Goal: Information Seeking & Learning: Find specific fact

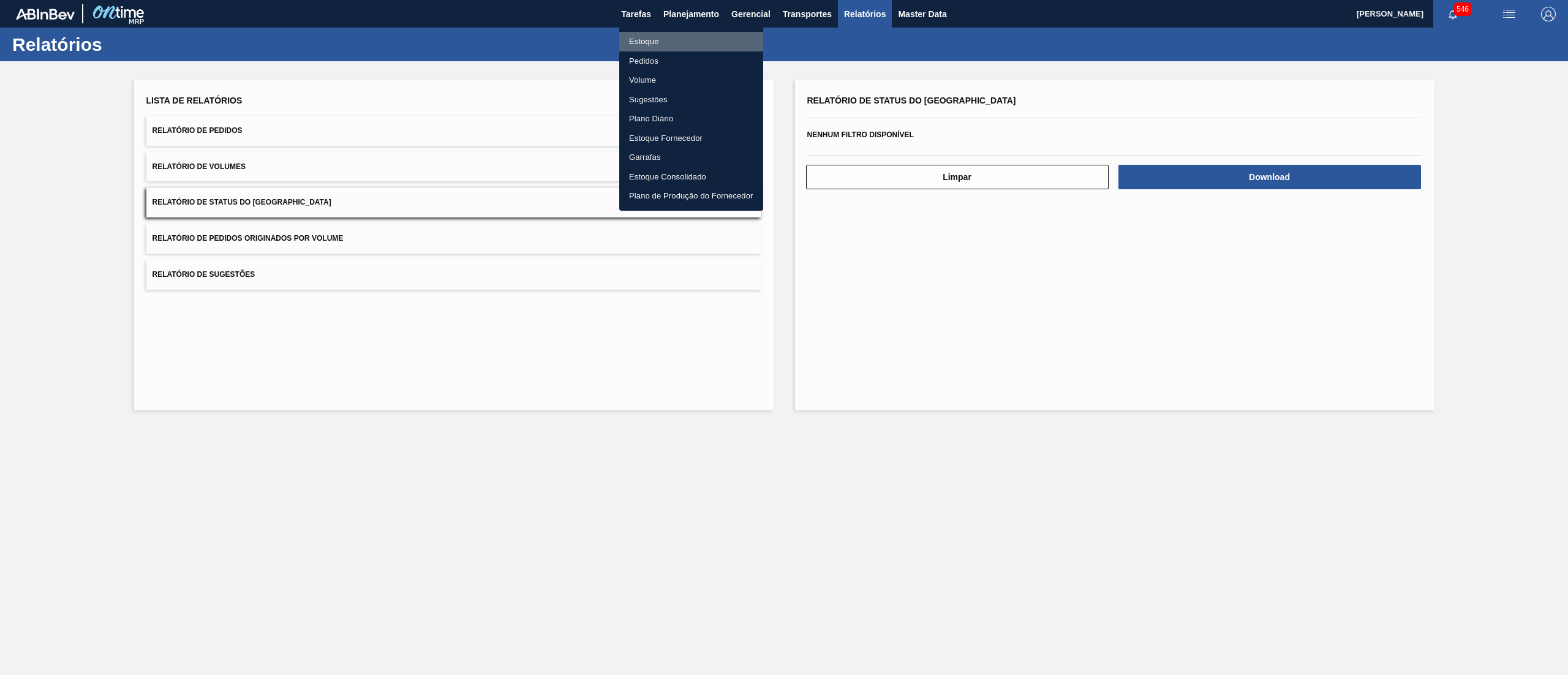
click at [695, 35] on li "Estoque" at bounding box center [691, 42] width 144 height 20
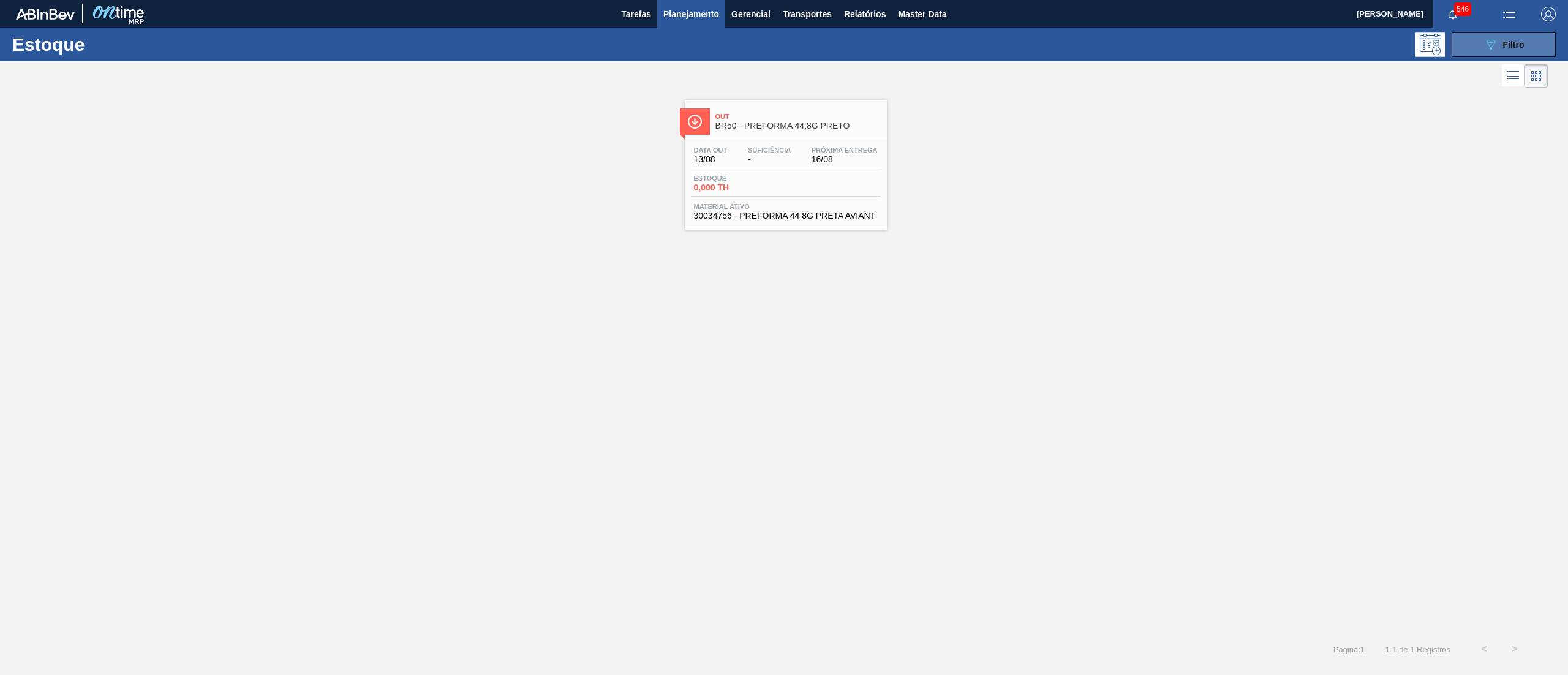
click at [1481, 50] on button "089F7B8B-B2A5-4AFE-B5C0-19BA573D28AC Filtro" at bounding box center [1504, 45] width 104 height 25
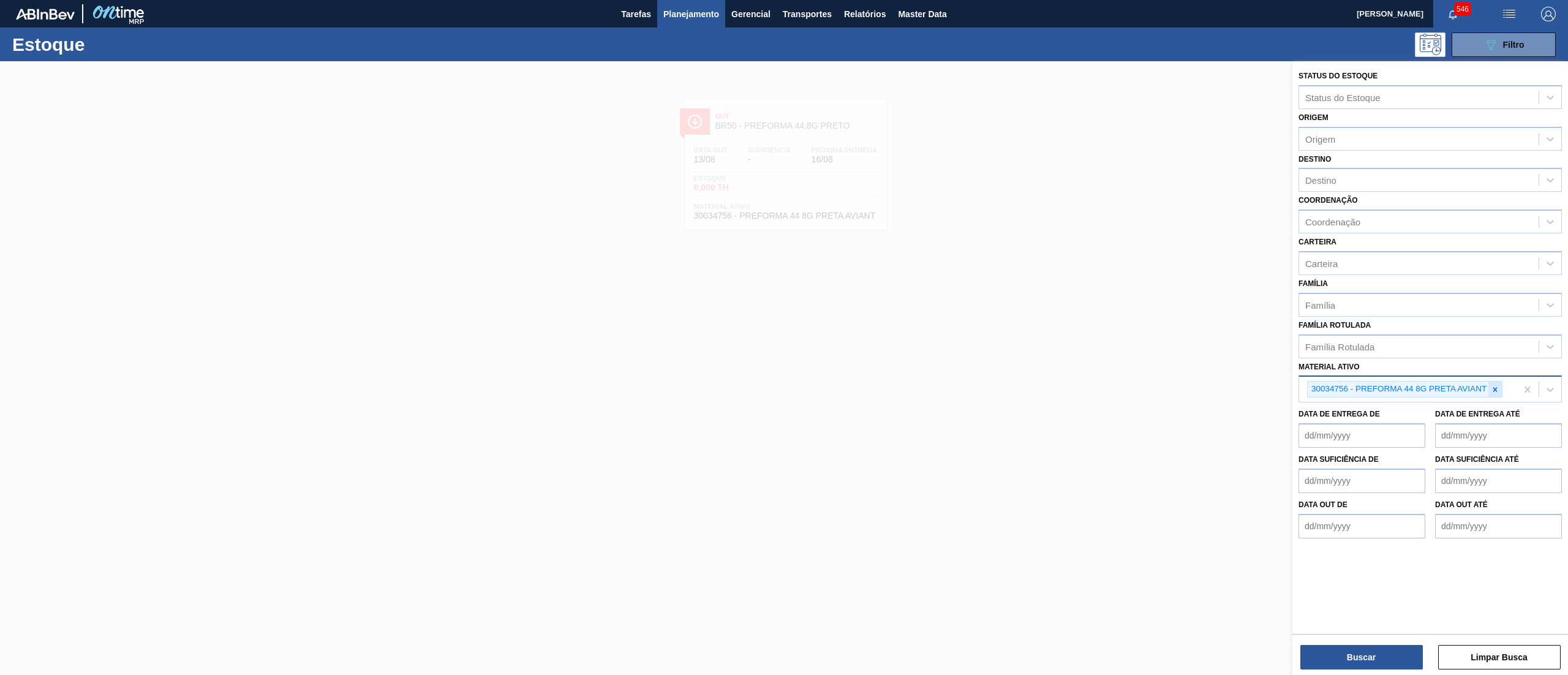
click at [1490, 385] on div at bounding box center [1496, 389] width 13 height 15
paste ativo "30034339"
type ativo "30034339"
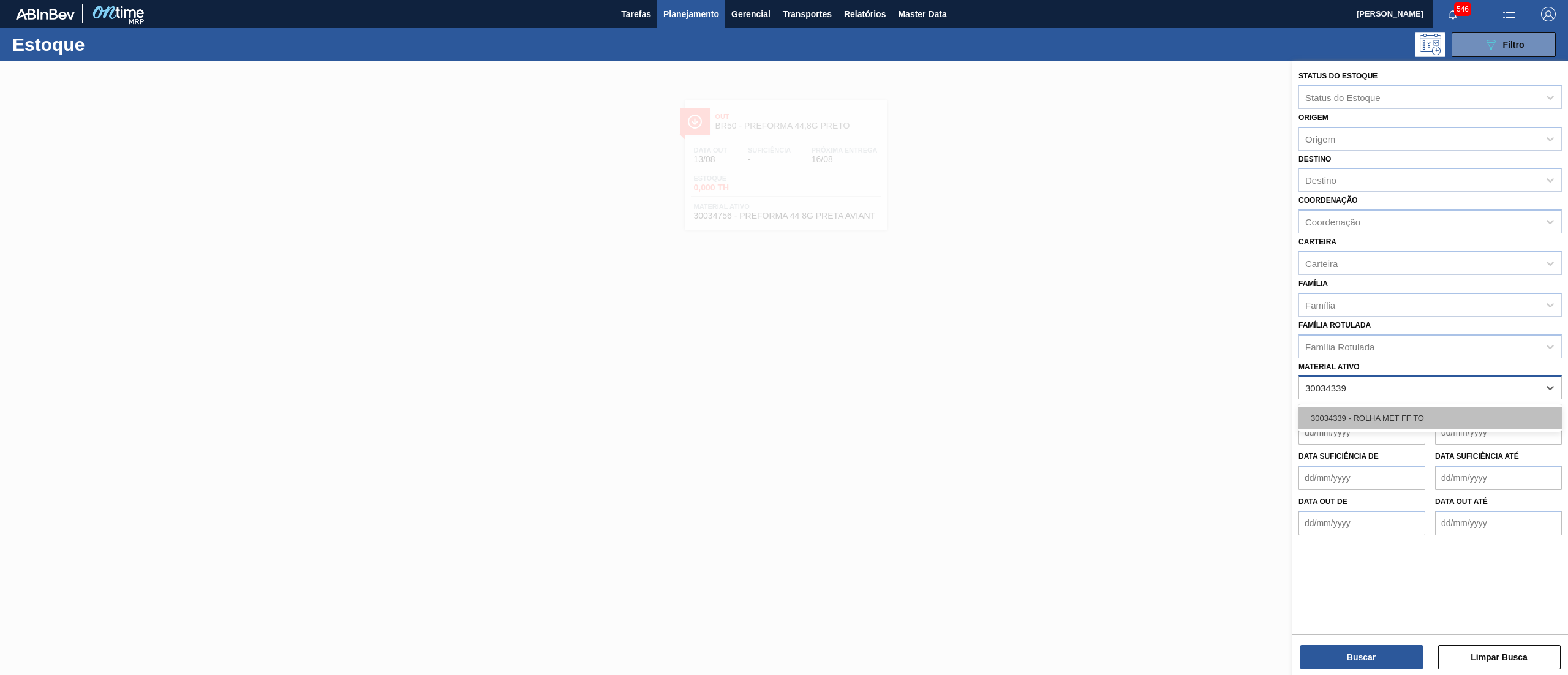
click at [1437, 411] on div "30034339 - ROLHA MET FF TO" at bounding box center [1430, 418] width 263 height 23
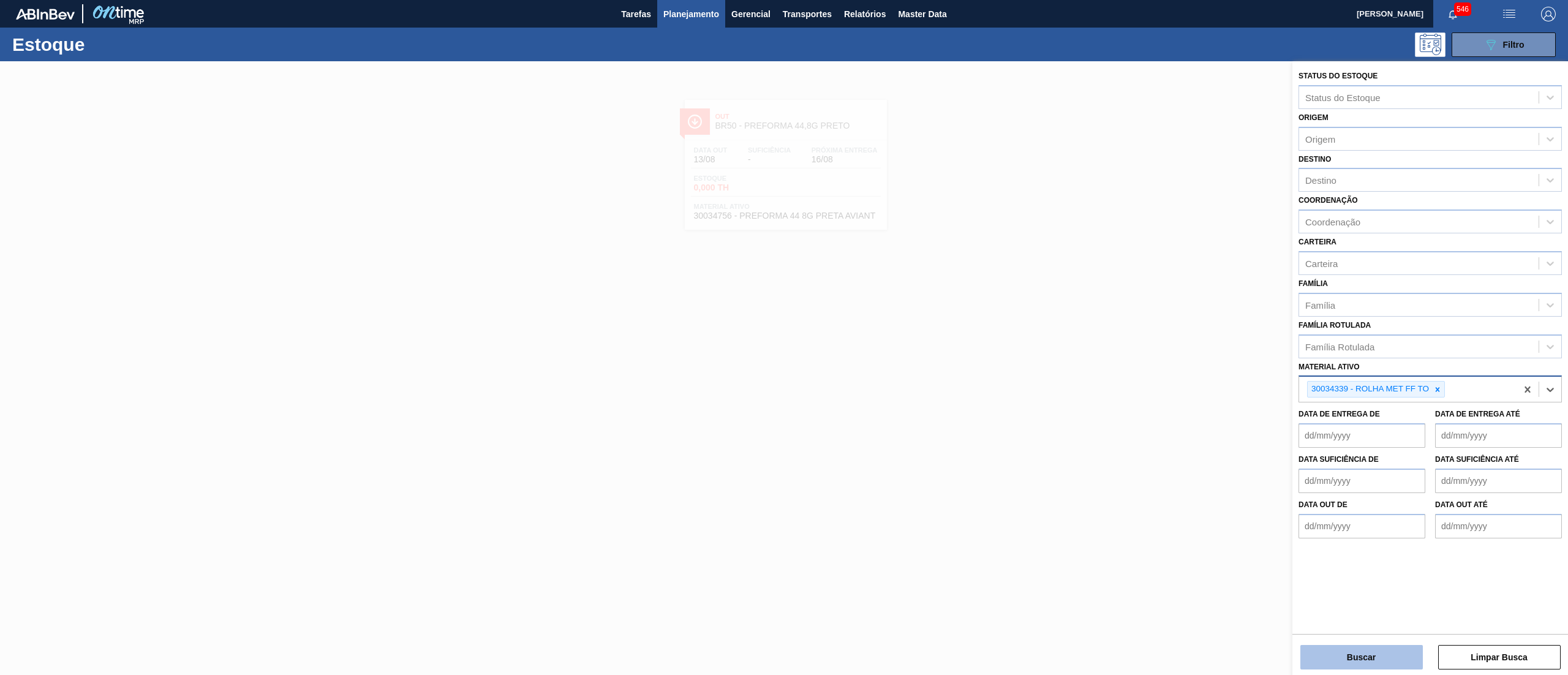
click at [1336, 654] on button "Buscar" at bounding box center [1361, 657] width 122 height 25
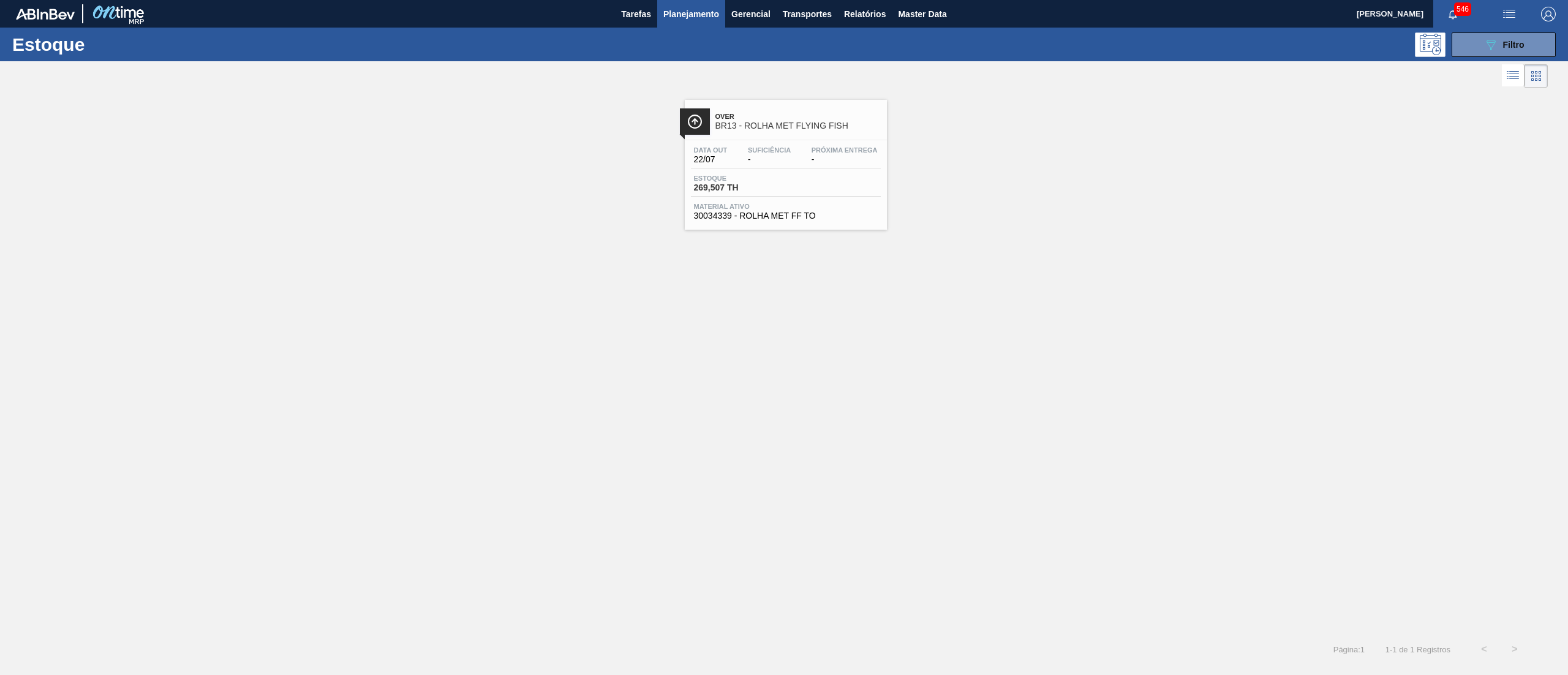
click at [829, 213] on span "30034339 - ROLHA MET FF TO" at bounding box center [786, 216] width 184 height 9
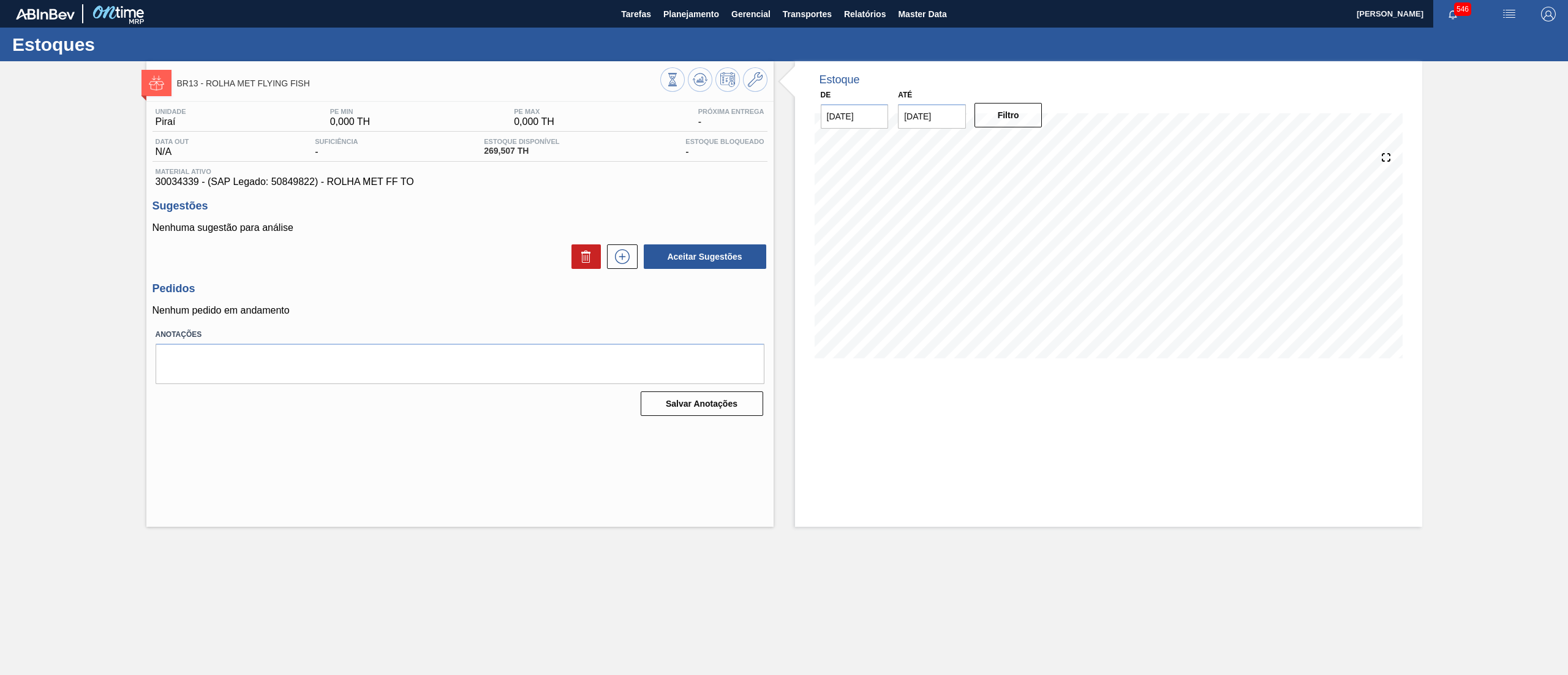
click at [939, 454] on div "Estoque De [DATE] Até [DATE] Filtro 24/08 Projeção de Estoque 550 [DOMAIN_NAME]…" at bounding box center [1109, 294] width 627 height 466
click at [709, 10] on span "Planejamento" at bounding box center [692, 14] width 56 height 15
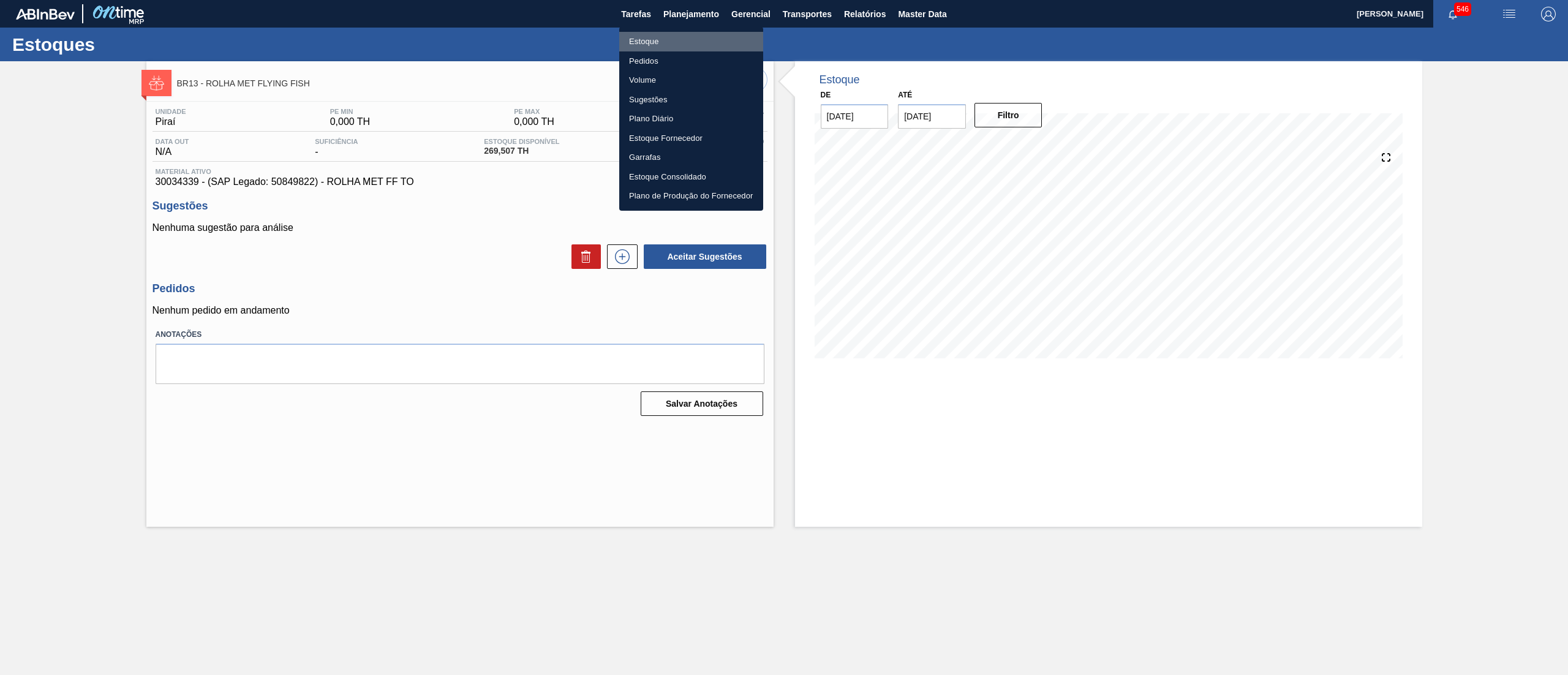
click at [680, 36] on li "Estoque" at bounding box center [691, 42] width 144 height 20
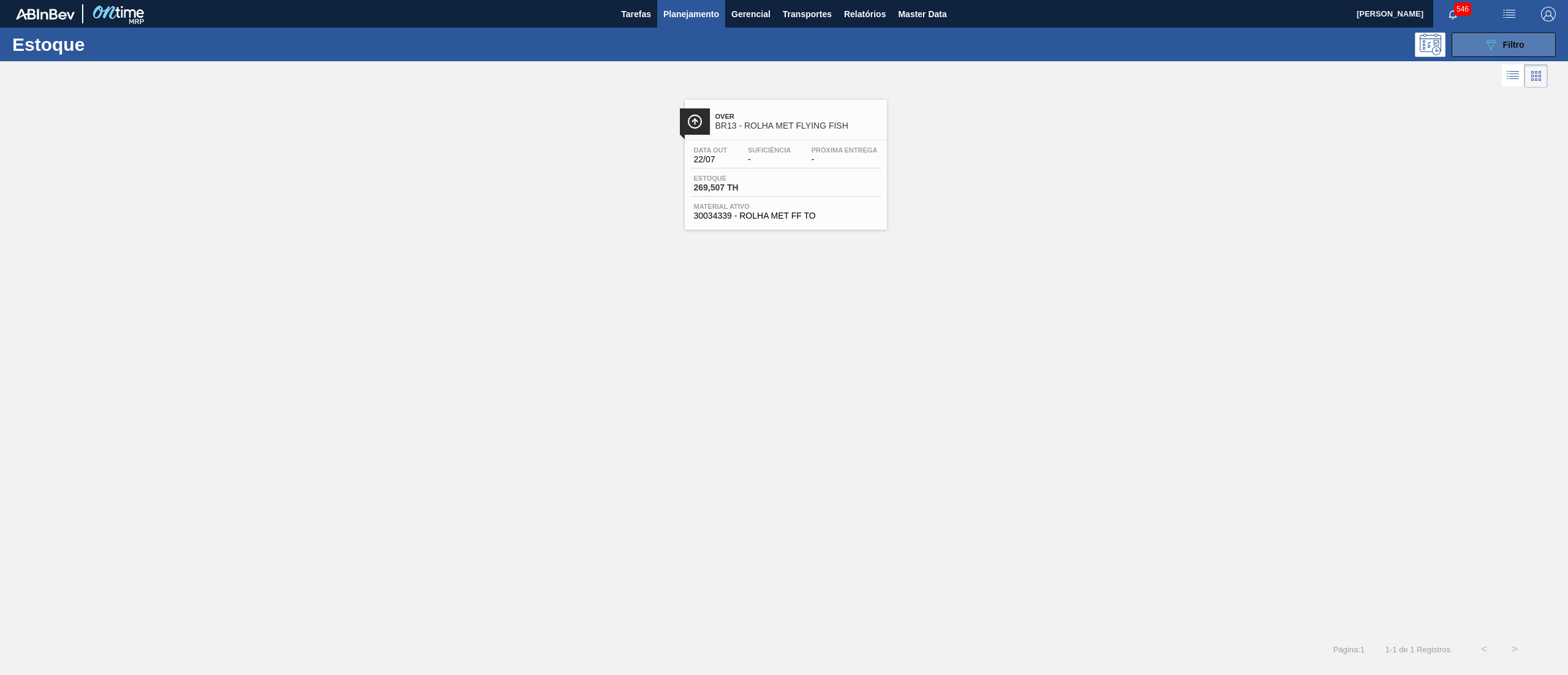
click at [1476, 38] on button "089F7B8B-B2A5-4AFE-B5C0-19BA573D28AC Filtro" at bounding box center [1504, 45] width 104 height 25
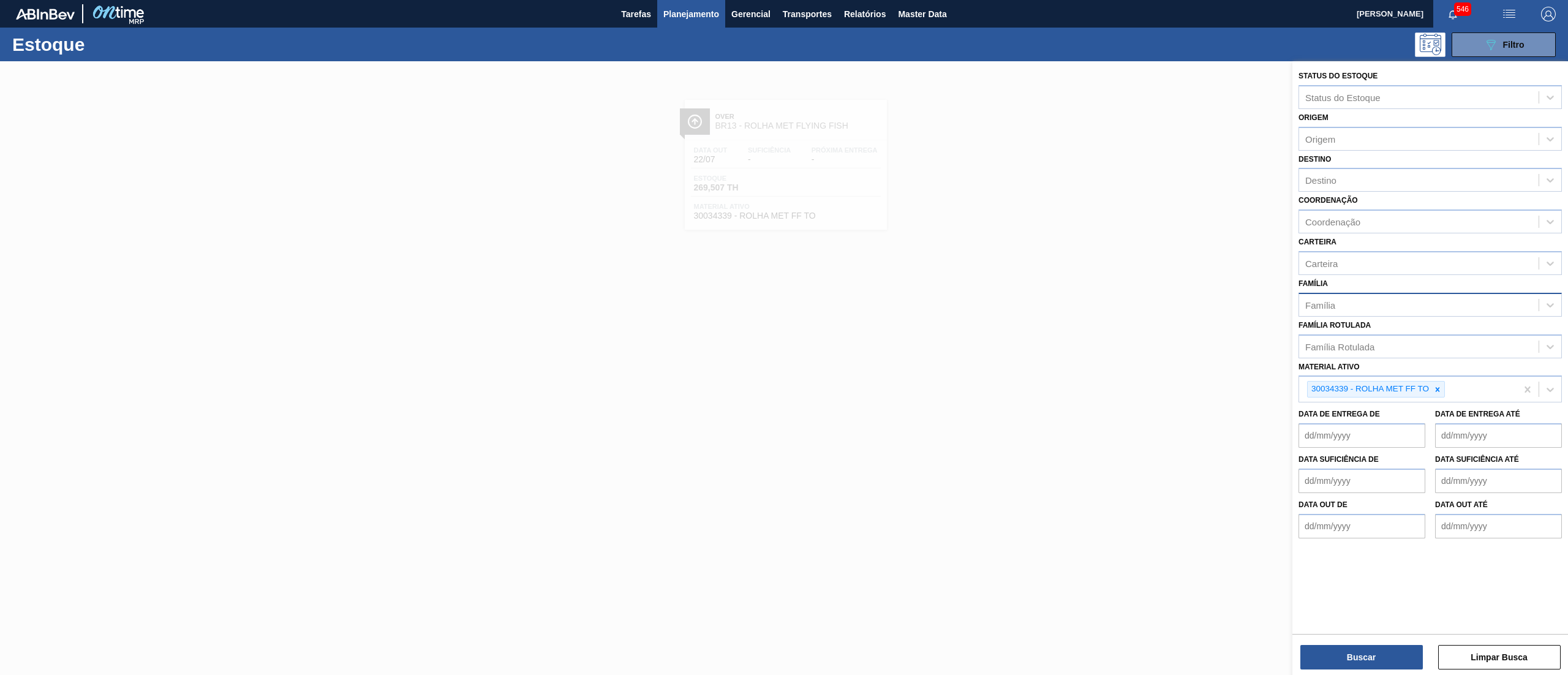
click at [1365, 298] on div "Família" at bounding box center [1419, 304] width 240 height 18
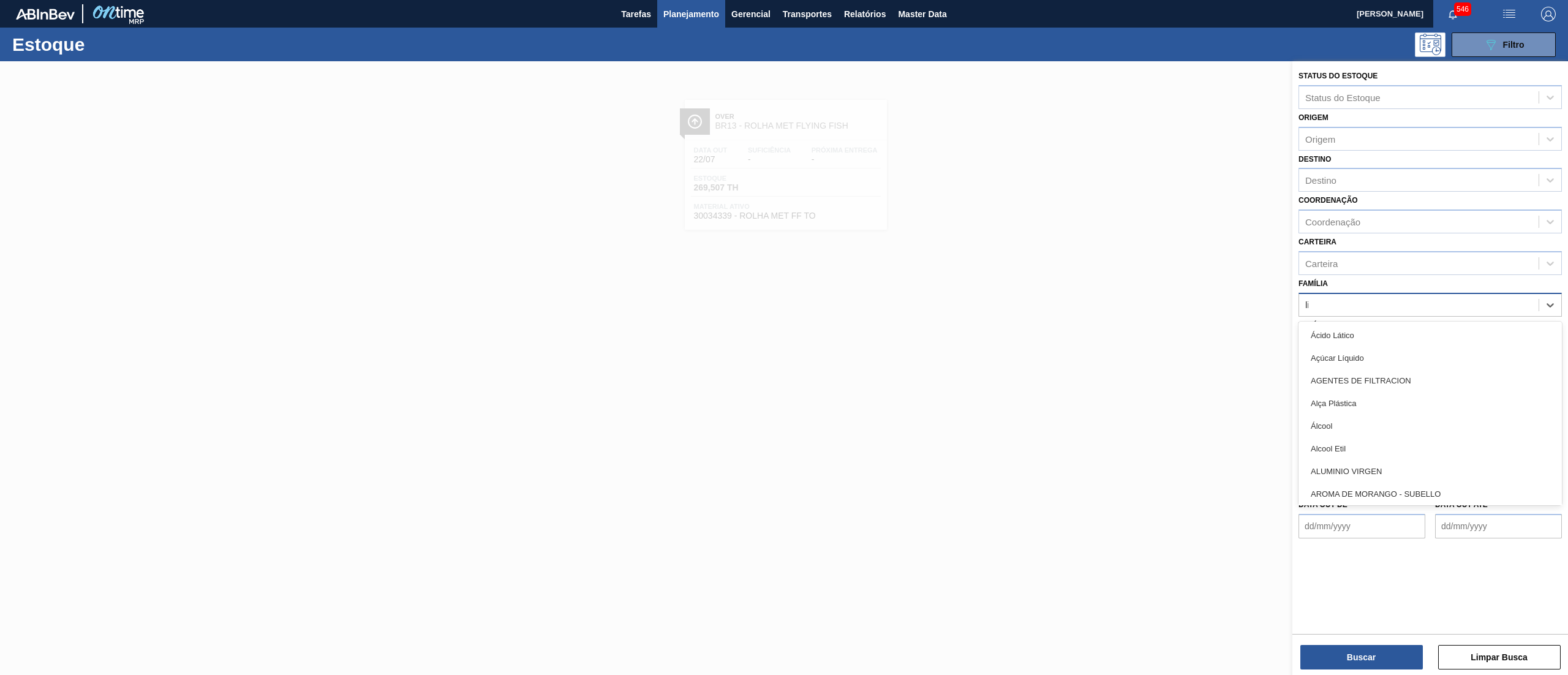
type input "liso"
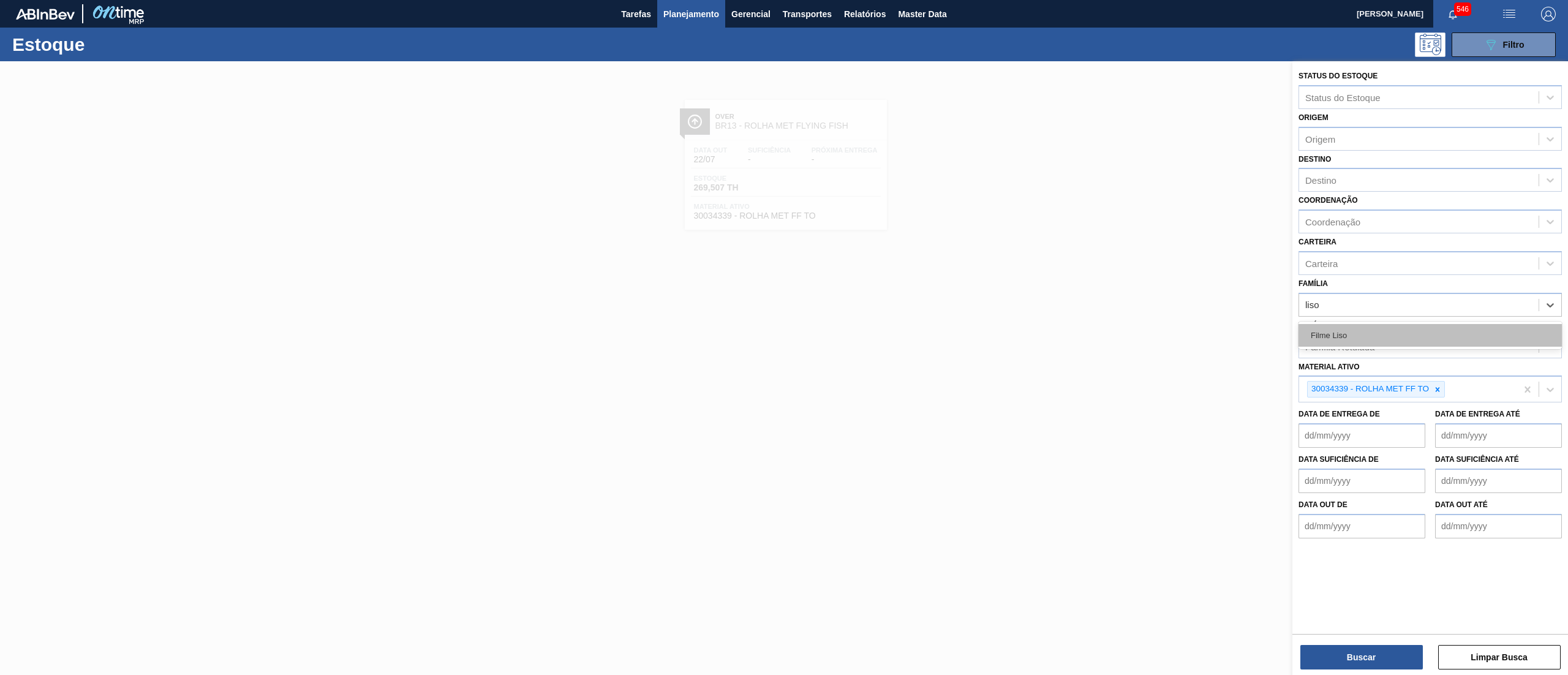
click at [1363, 331] on div "Filme Liso" at bounding box center [1430, 336] width 263 height 23
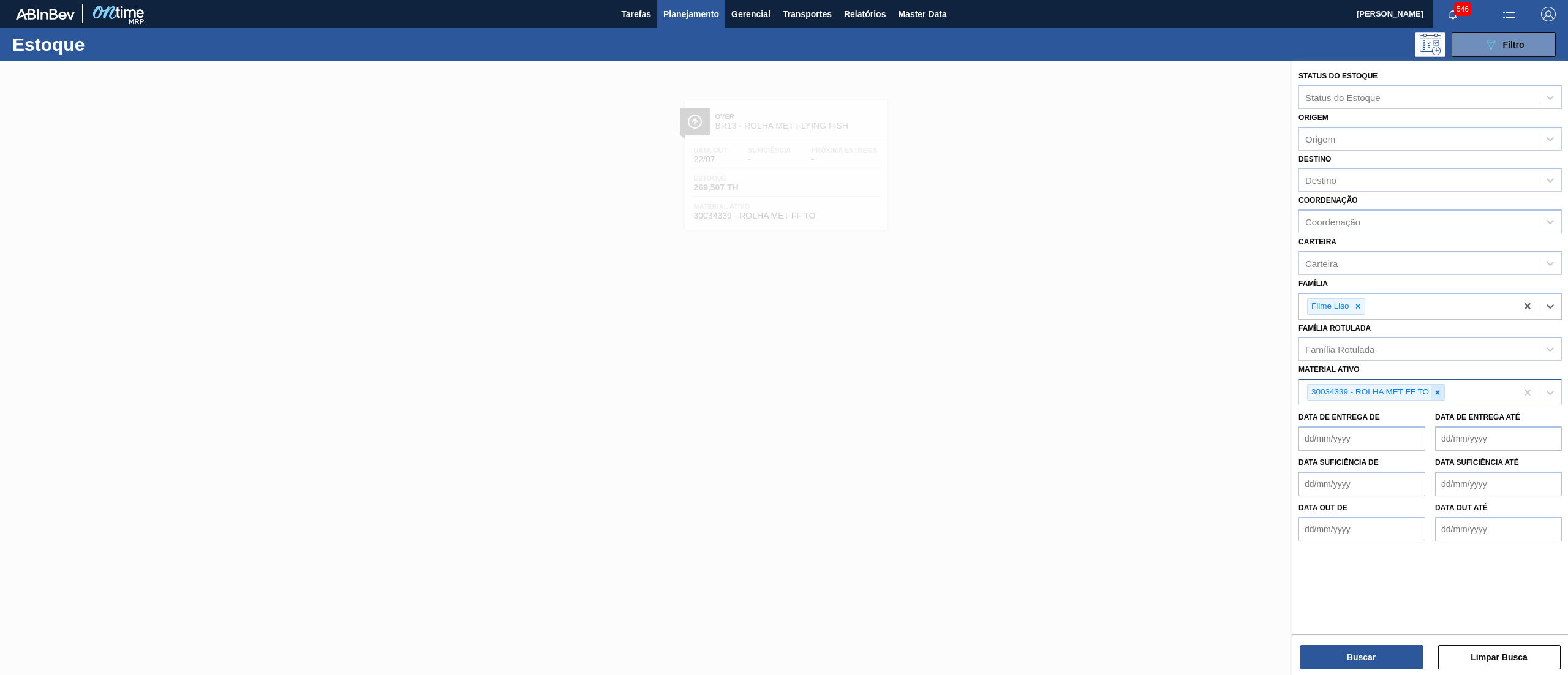
click at [1432, 389] on div at bounding box center [1438, 392] width 13 height 15
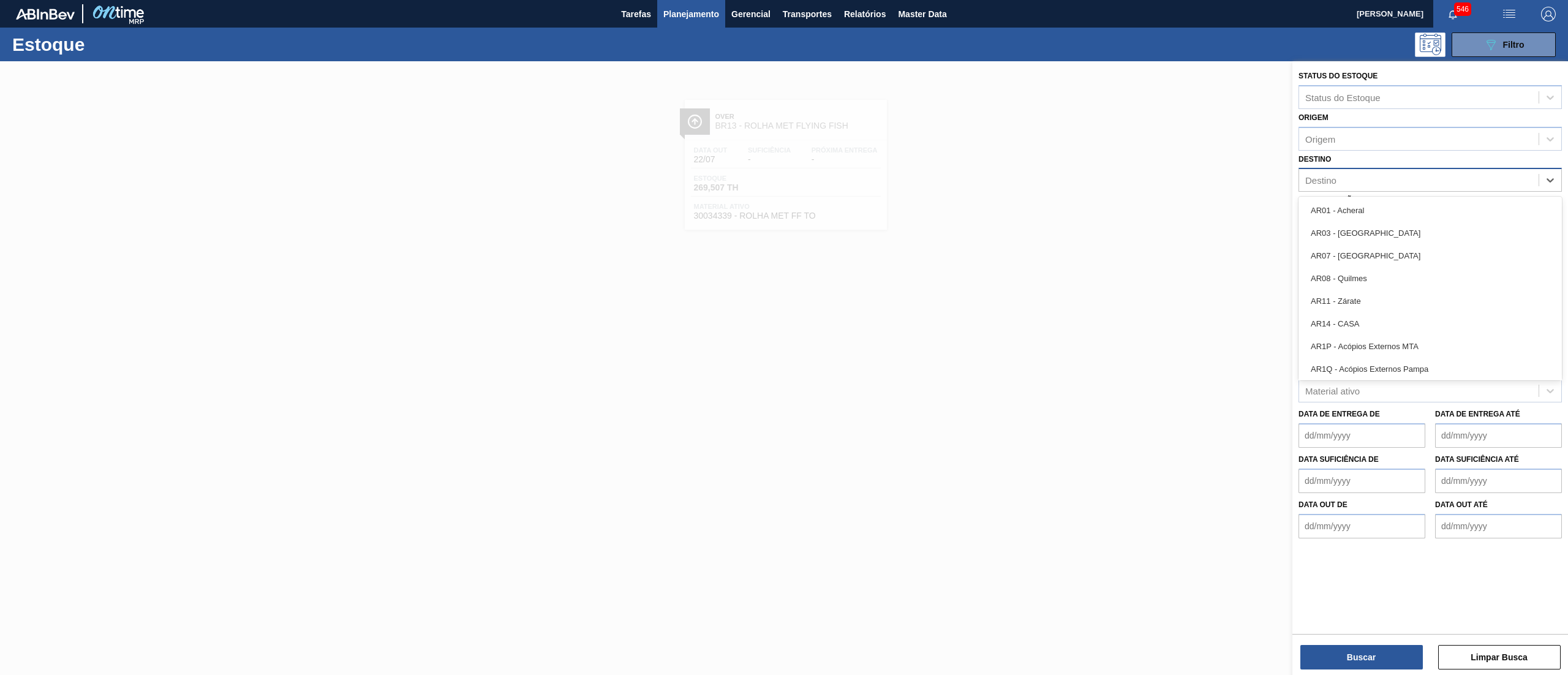
click at [1353, 181] on div "Destino" at bounding box center [1419, 180] width 240 height 18
type input "13"
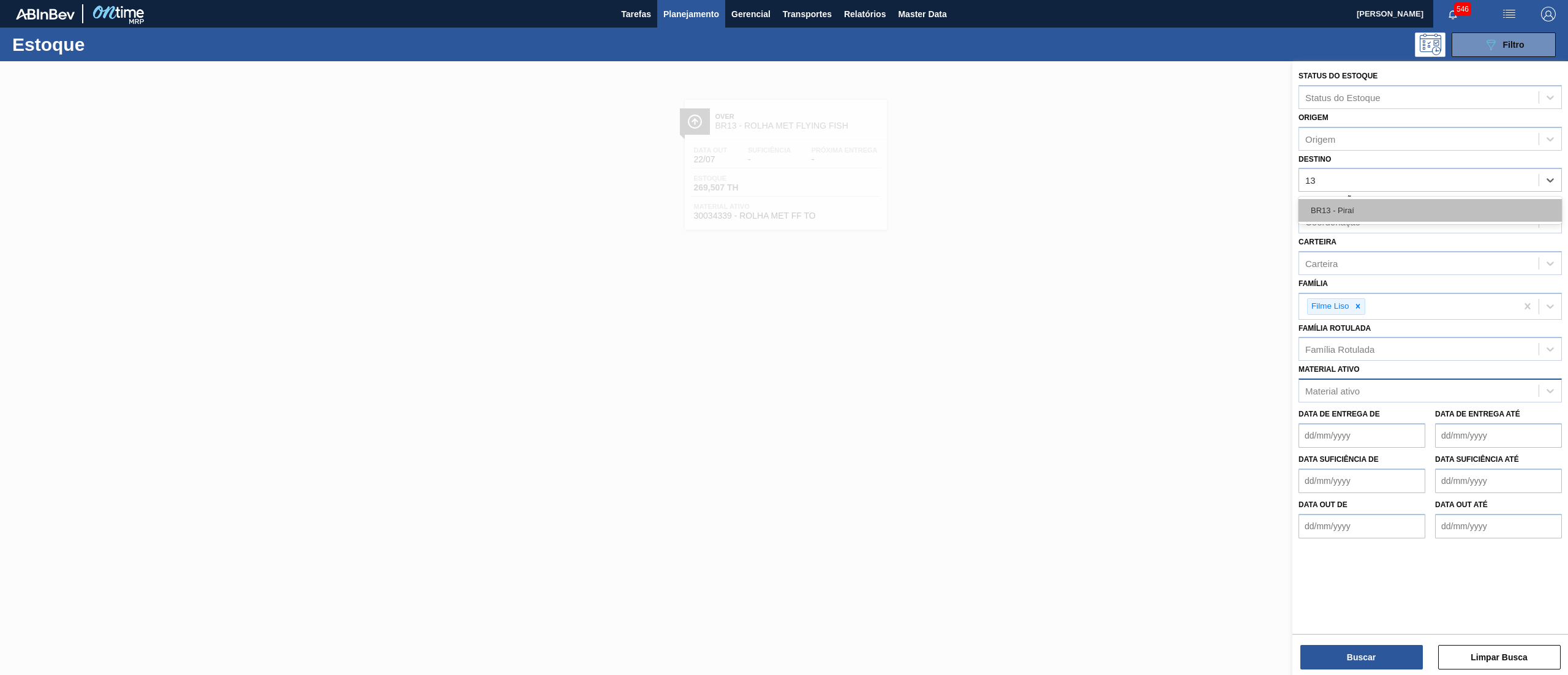
click at [1375, 215] on div "BR13 - Piraí" at bounding box center [1430, 211] width 263 height 23
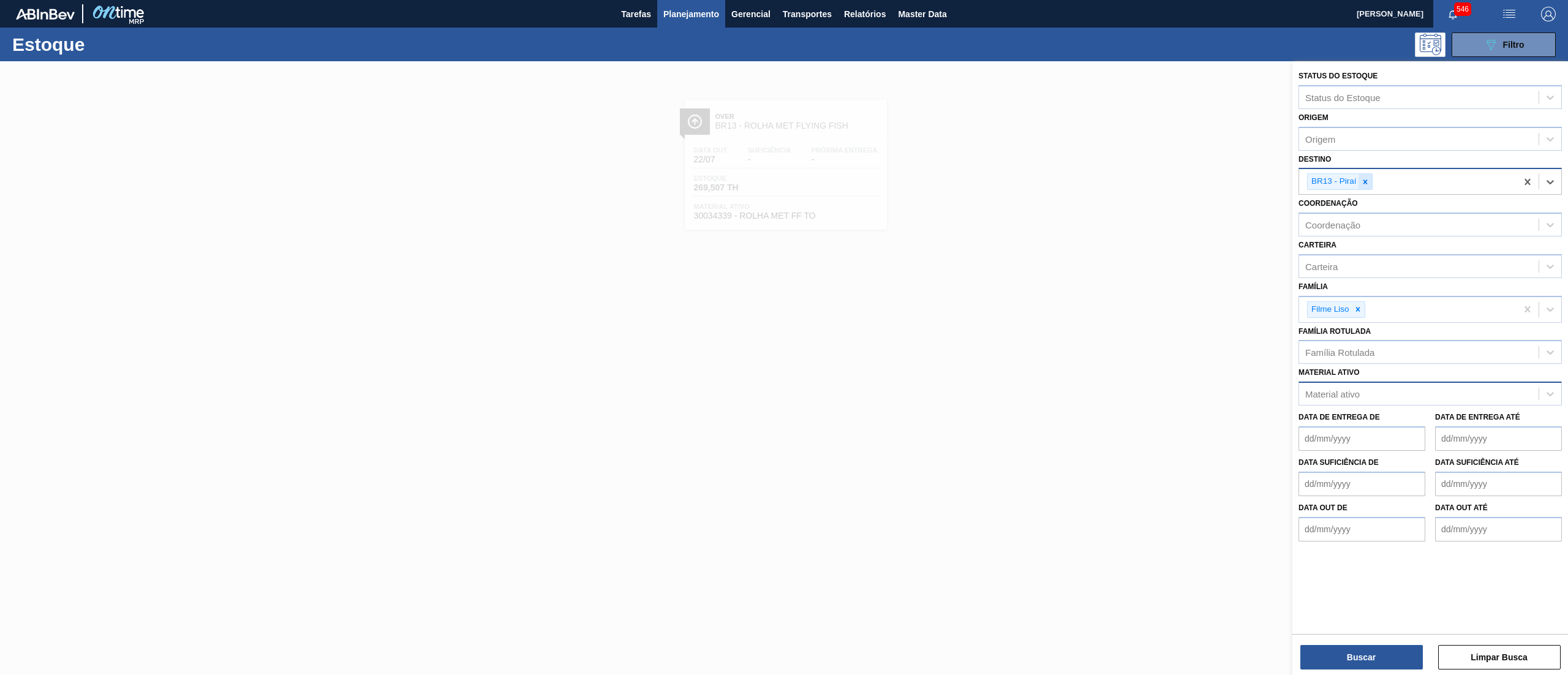
click at [1372, 185] on div at bounding box center [1365, 181] width 13 height 15
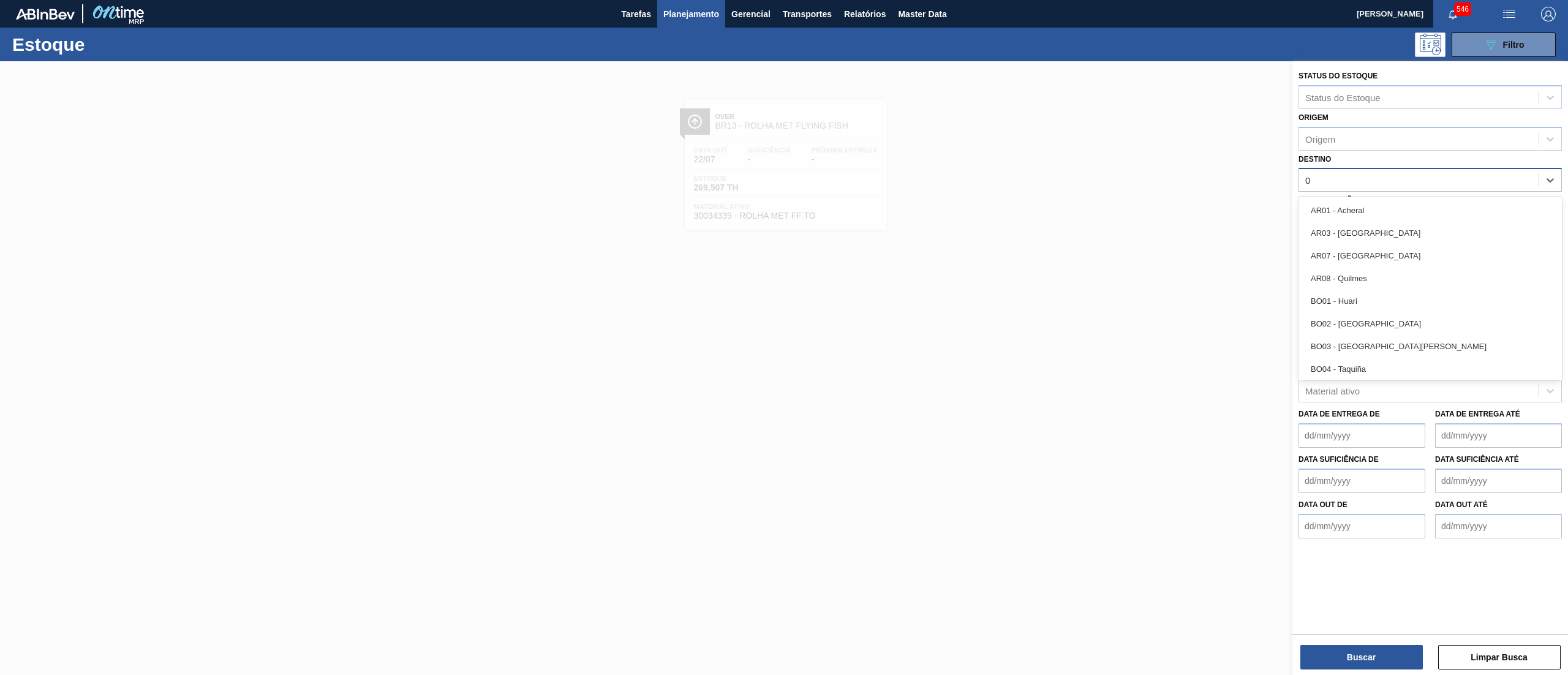
type input "07"
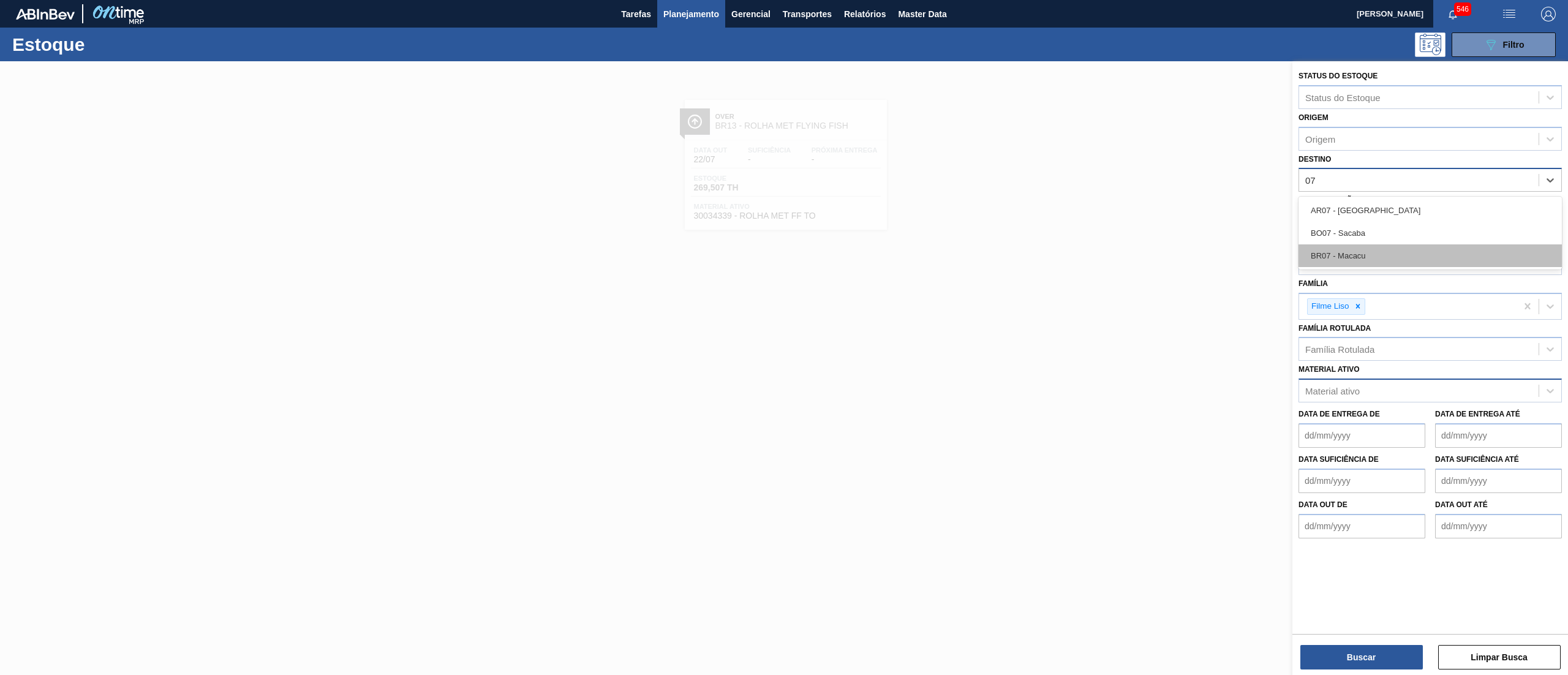
click at [1380, 252] on div "BR07 - Macacu" at bounding box center [1430, 256] width 263 height 23
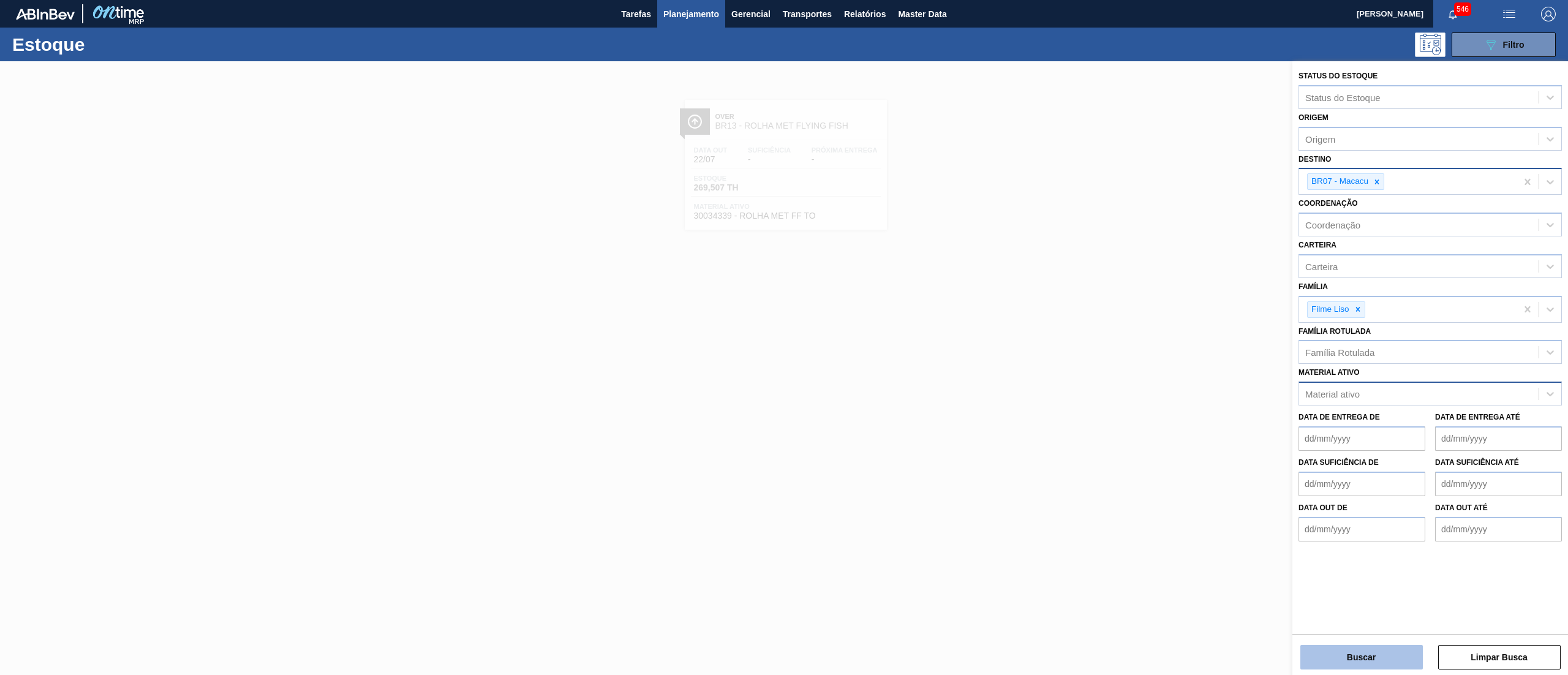
click at [1338, 651] on button "Buscar" at bounding box center [1361, 657] width 122 height 25
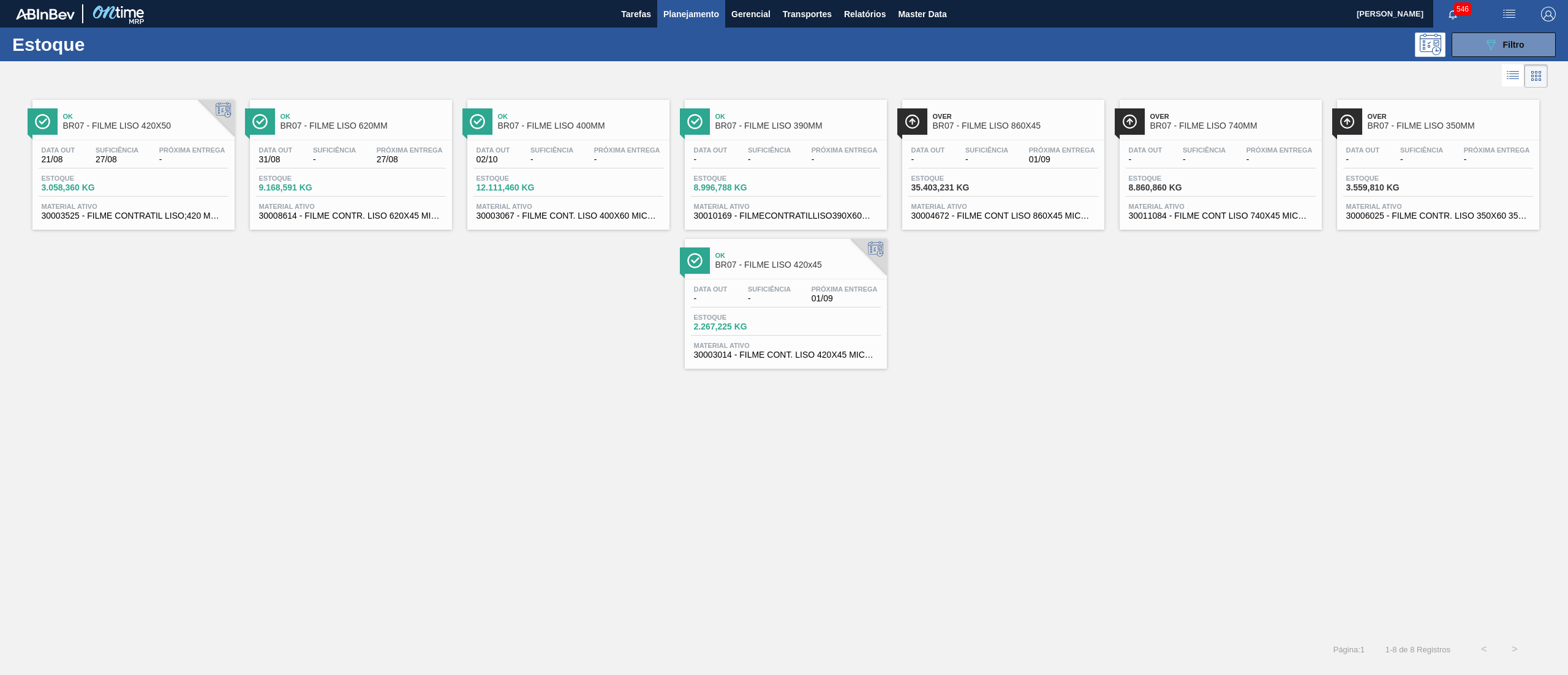
click at [1473, 212] on span "30006025 - FILME CONTR. LISO 350X60 350ML SLEEK" at bounding box center [1438, 216] width 184 height 9
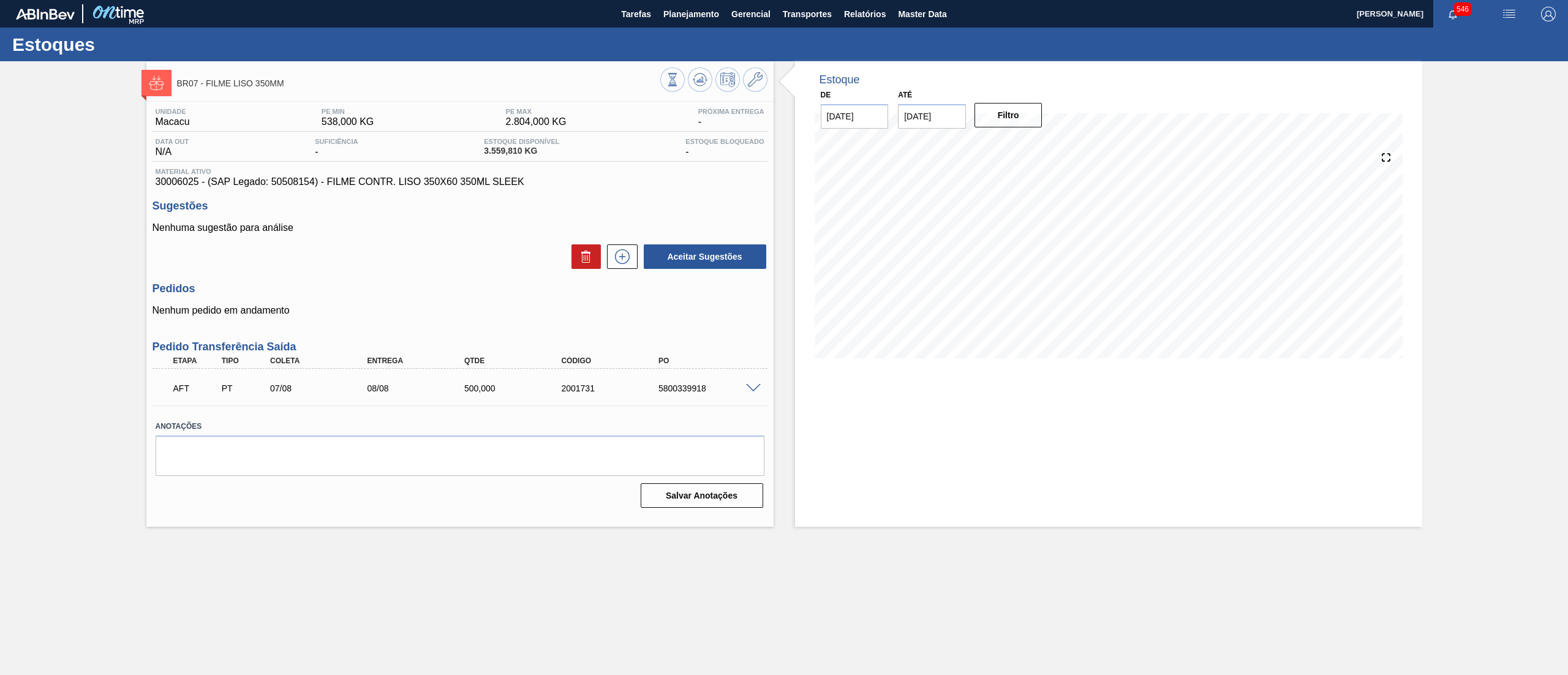
click at [650, 392] on div "5800339918" at bounding box center [699, 388] width 97 height 10
drag, startPoint x: 289, startPoint y: 80, endPoint x: 207, endPoint y: 88, distance: 82.4
click at [207, 88] on div "BR07 - FILME LISO 350MM" at bounding box center [418, 82] width 483 height 27
copy span "FILME LISO 350MM"
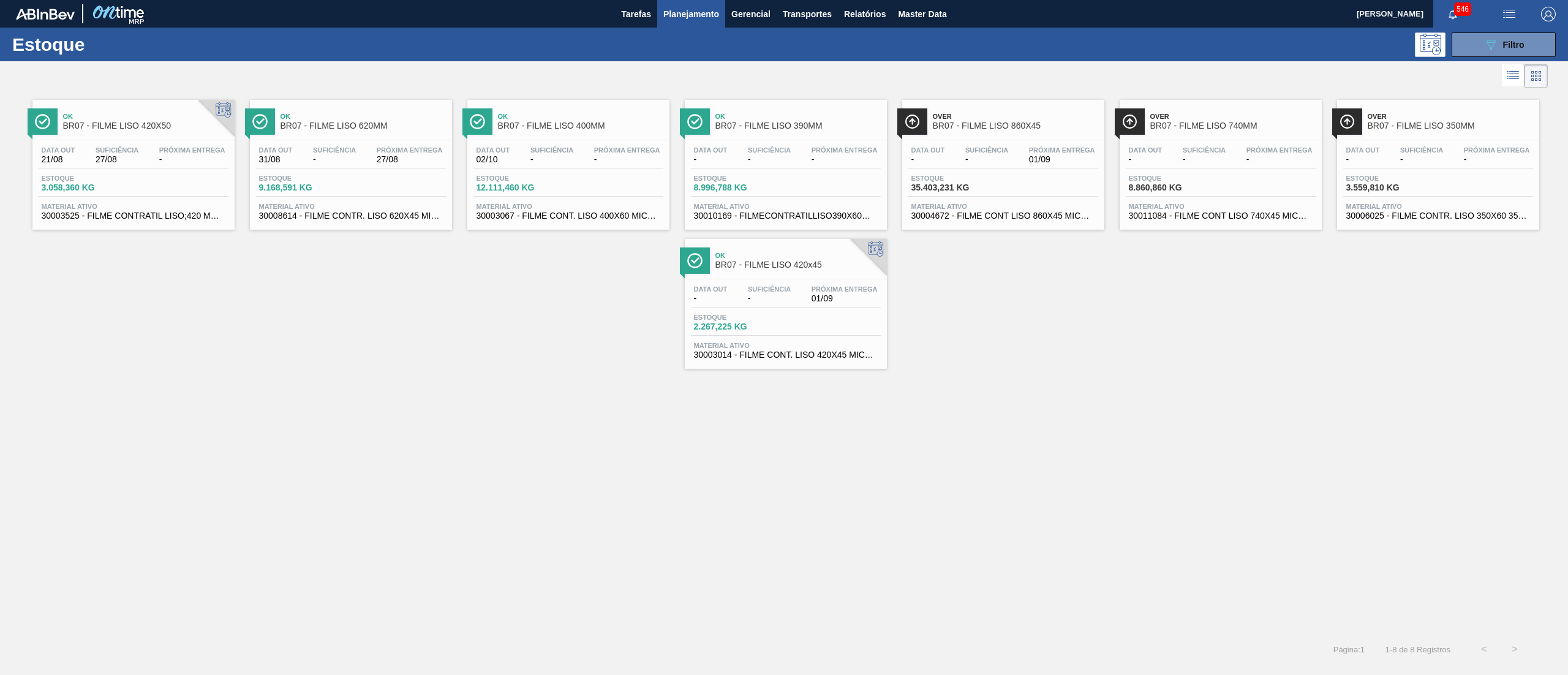
click at [181, 218] on span "30003525 - FILME CONTRATIL LISO;420 MM;50 MICRA;;;" at bounding box center [134, 216] width 184 height 9
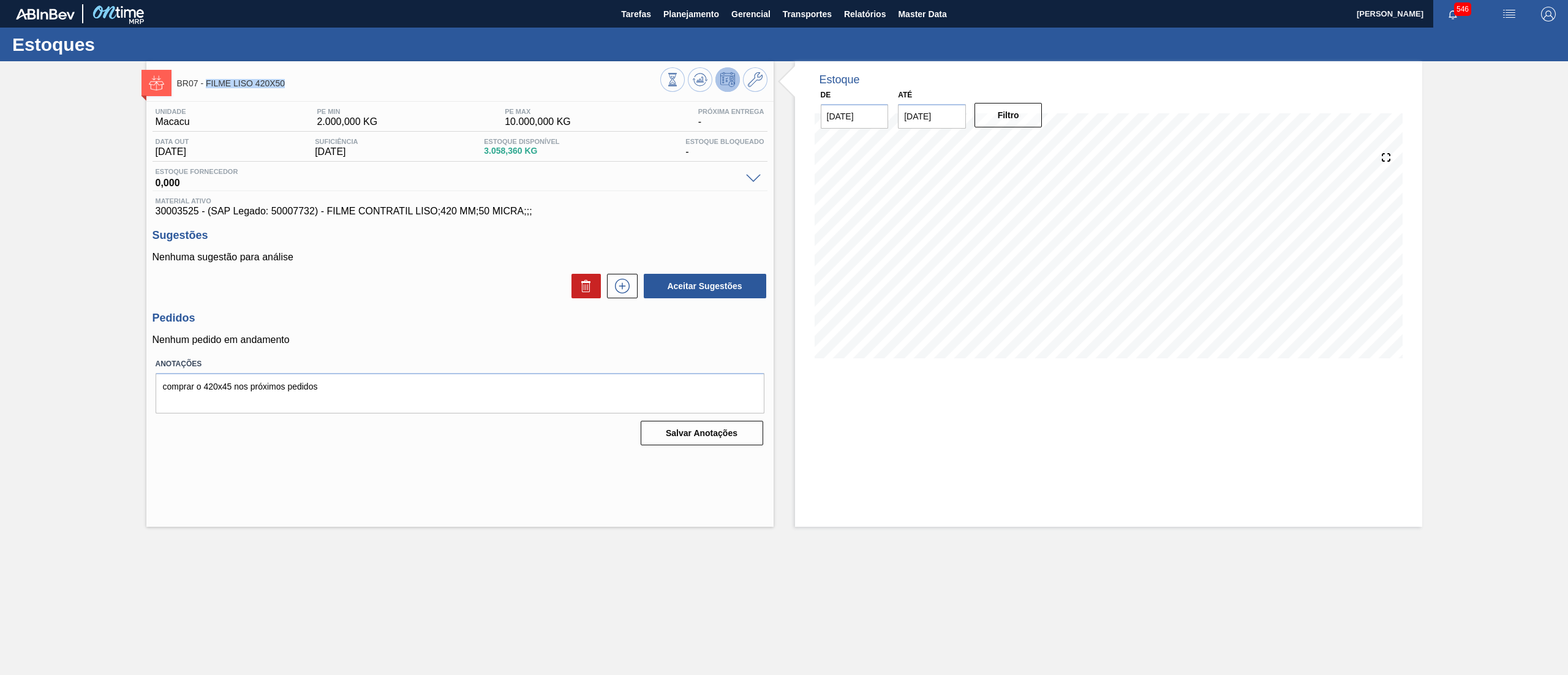
drag, startPoint x: 294, startPoint y: 77, endPoint x: 208, endPoint y: 80, distance: 86.1
click at [208, 80] on div "BR07 - FILME LISO 420X50" at bounding box center [418, 82] width 483 height 27
copy span "FILME LISO 420X50"
